Goal: Information Seeking & Learning: Learn about a topic

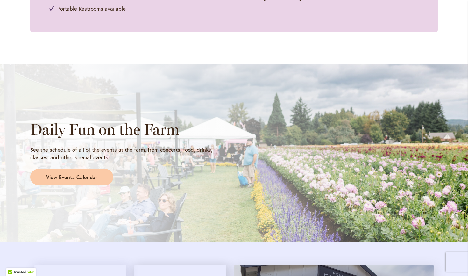
scroll to position [517, 0]
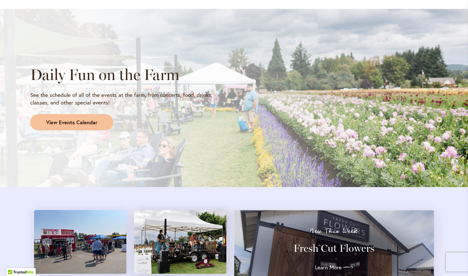
click at [91, 123] on span "View Events Calendar" at bounding box center [71, 122] width 51 height 7
click at [83, 126] on span "View Events Calendar" at bounding box center [71, 122] width 51 height 7
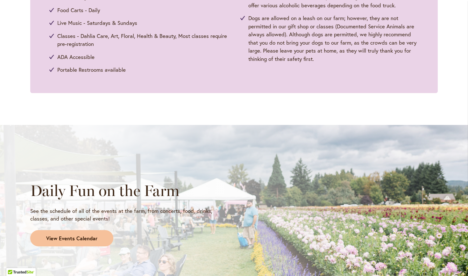
click at [71, 235] on span "View Events Calendar" at bounding box center [71, 238] width 51 height 7
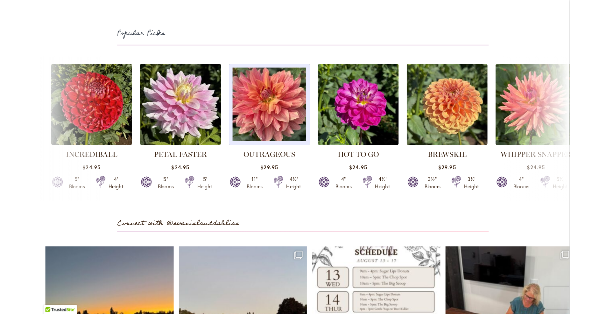
scroll to position [1894, 0]
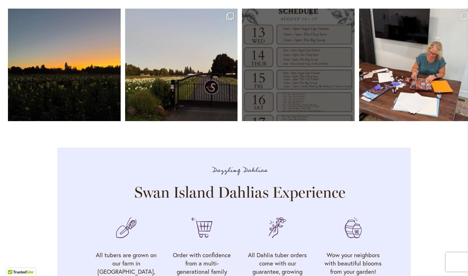
click at [295, 84] on link "Open" at bounding box center [298, 65] width 113 height 113
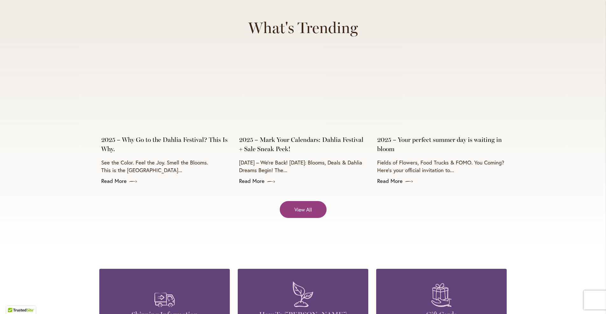
scroll to position [2587, 0]
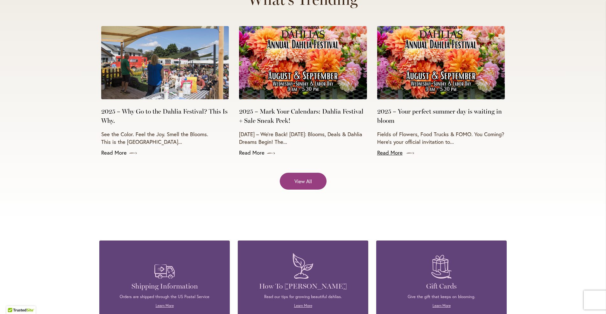
click at [396, 149] on link "Read More" at bounding box center [441, 153] width 128 height 8
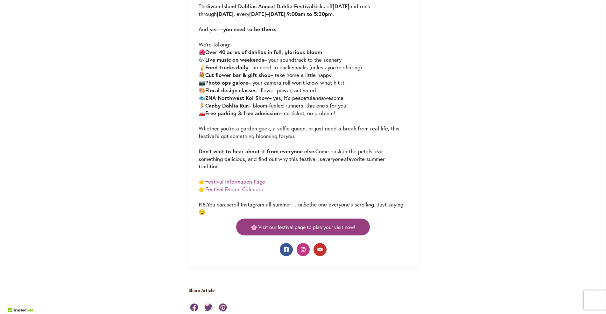
scroll to position [454, 0]
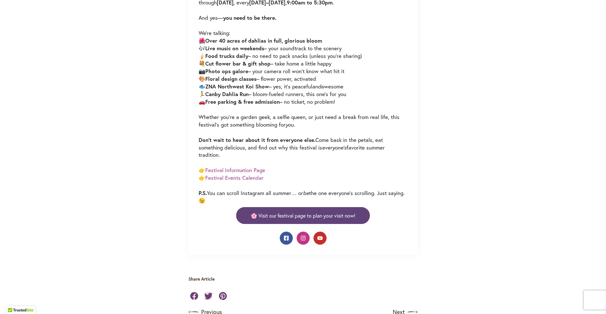
click at [301, 212] on span "🌸 Visit our festival page to plan your visit now!" at bounding box center [303, 215] width 104 height 7
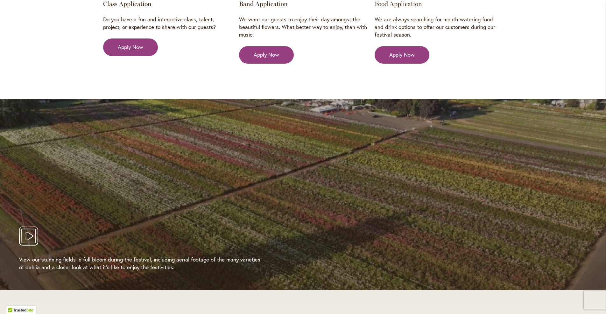
scroll to position [1165, 0]
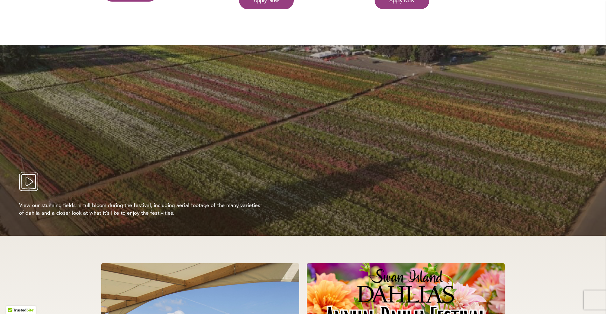
click at [29, 177] on icon "Play Video" at bounding box center [28, 181] width 7 height 9
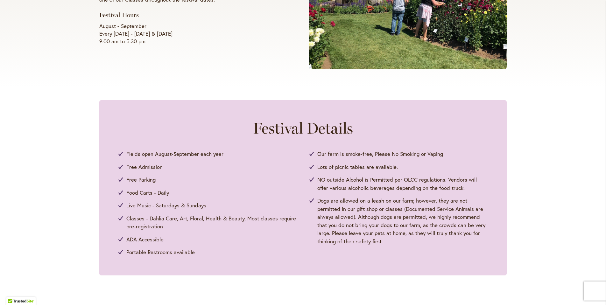
scroll to position [0, 0]
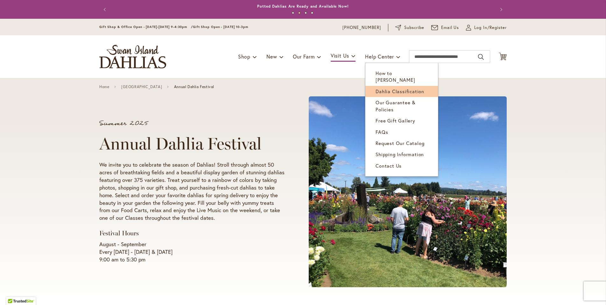
click at [397, 88] on span "Dahlia Classification" at bounding box center [399, 91] width 49 height 6
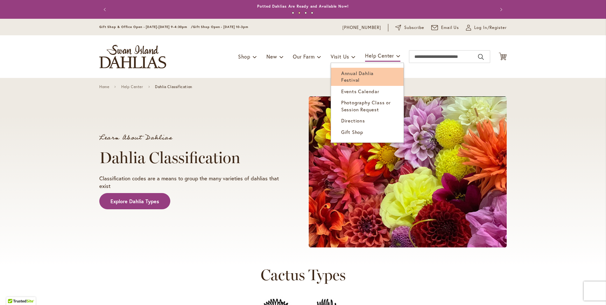
click at [358, 72] on span "Annual Dahlia Festival" at bounding box center [357, 76] width 32 height 13
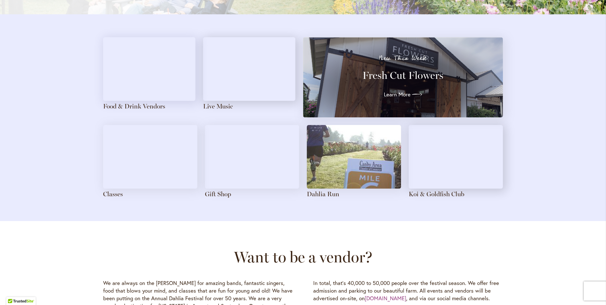
scroll to position [741, 0]
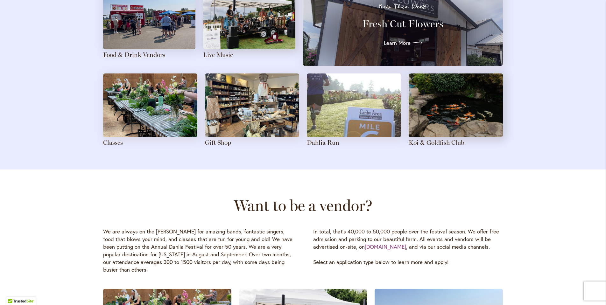
click at [357, 100] on img at bounding box center [354, 106] width 94 height 64
